Goal: Task Accomplishment & Management: Use online tool/utility

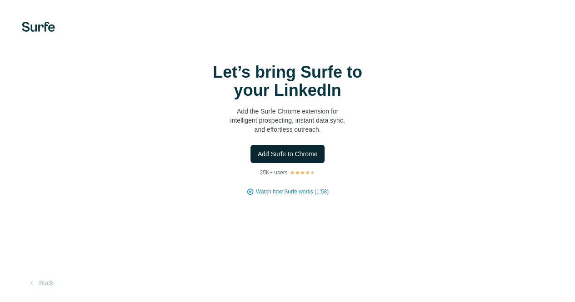
click at [258, 155] on span "Add Surfe to Chrome" at bounding box center [288, 154] width 60 height 9
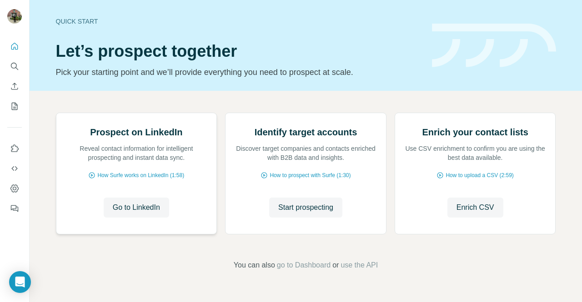
scroll to position [1, 0]
click at [145, 213] on span "Go to LinkedIn" at bounding box center [136, 207] width 47 height 11
click at [10, 186] on icon "Dashboard" at bounding box center [14, 188] width 9 height 9
click at [13, 109] on icon "My lists" at bounding box center [14, 106] width 9 height 9
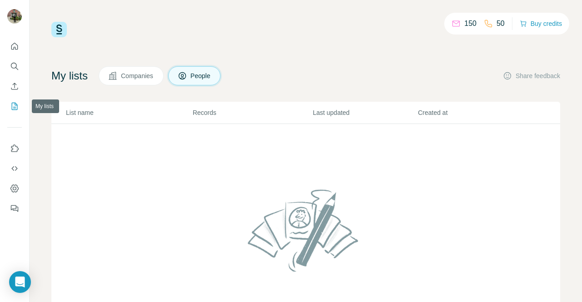
click at [13, 109] on icon "My lists" at bounding box center [14, 106] width 9 height 9
click at [74, 110] on p "List name" at bounding box center [129, 112] width 126 height 9
click at [138, 83] on button "Companies" at bounding box center [131, 75] width 65 height 19
click at [145, 81] on button "Companies" at bounding box center [131, 75] width 65 height 19
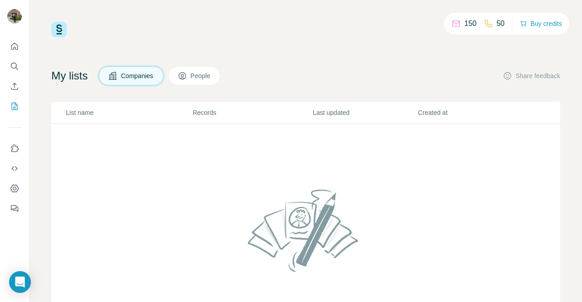
click at [206, 110] on p "Records" at bounding box center [252, 112] width 119 height 9
click at [17, 149] on icon "Use Surfe on LinkedIn" at bounding box center [14, 148] width 9 height 9
